Goal: Task Accomplishment & Management: Manage account settings

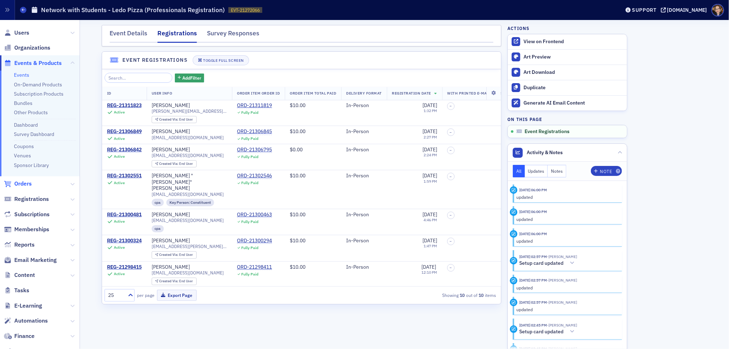
click at [25, 183] on span "Orders" at bounding box center [22, 184] width 17 height 8
